Goal: Information Seeking & Learning: Learn about a topic

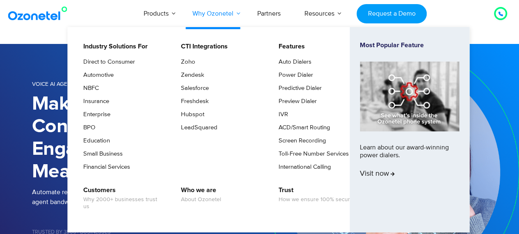
click at [238, 13] on link "Why Ozonetel" at bounding box center [213, 13] width 65 height 27
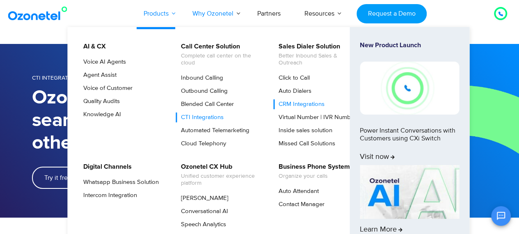
click at [173, 12] on link "Products" at bounding box center [156, 13] width 49 height 27
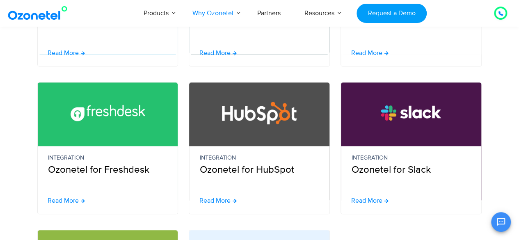
scroll to position [411, 0]
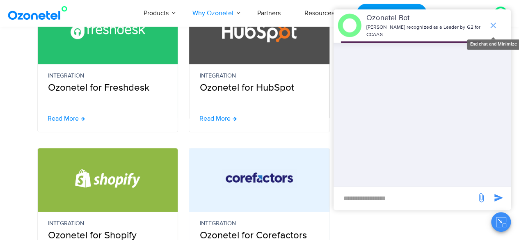
click at [494, 25] on icon "end chat or minimize" at bounding box center [494, 26] width 6 height 6
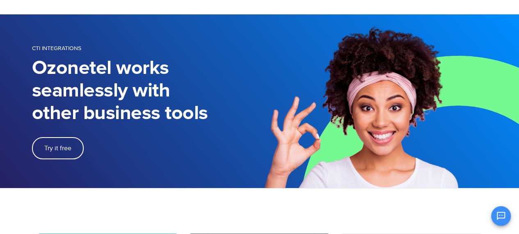
scroll to position [0, 0]
